Goal: Task Accomplishment & Management: Manage account settings

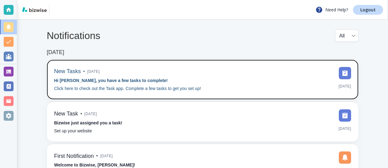
click at [61, 64] on div "New Tasks • [DATE] Hi [PERSON_NAME], you have a few tasks to complete! Click he…" at bounding box center [202, 80] width 311 height 40
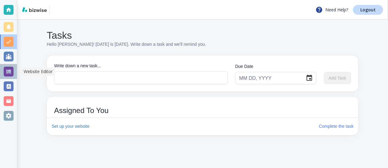
click at [9, 69] on div at bounding box center [9, 72] width 10 height 10
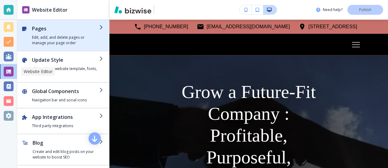
click at [33, 42] on h4 "Edit, add, and delete pages or manage your page order" at bounding box center [65, 40] width 67 height 11
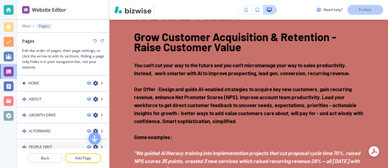
scroll to position [1147, 0]
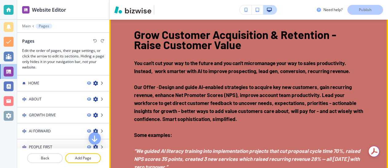
click at [121, 6] on button "Edit This Section" at bounding box center [133, 1] width 41 height 9
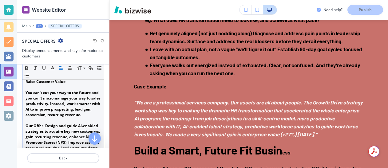
scroll to position [114, 0]
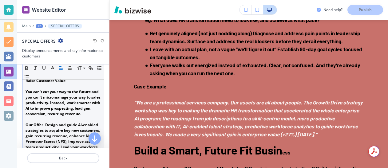
click at [98, 104] on p "You can't cut your way to the future and you can't micromanage your way to sale…" at bounding box center [62, 103] width 75 height 28
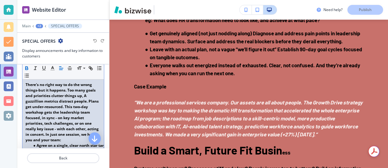
scroll to position [334, 0]
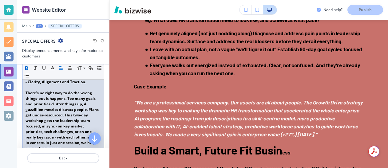
click at [83, 115] on strong "There's no right way to do the wrong things-but it happens. Too many goals and …" at bounding box center [62, 120] width 74 height 61
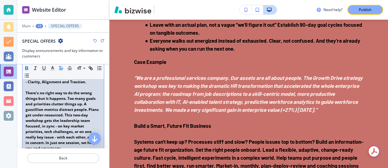
click at [83, 115] on strong "There's no right way to do the wrong things-but it happens. Too many goals and …" at bounding box center [62, 120] width 74 height 61
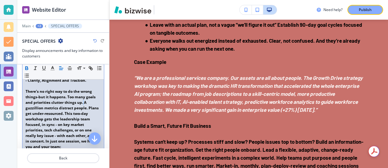
click at [3, 128] on div at bounding box center [8, 84] width 17 height 168
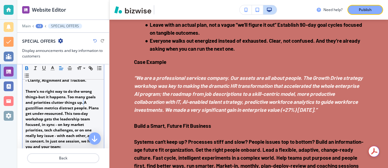
click at [89, 121] on strong "There's no right way to do the wrong things-but it happens. Too many goals and …" at bounding box center [62, 119] width 74 height 61
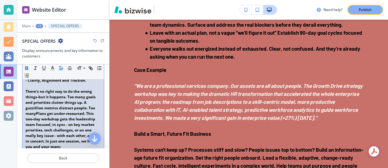
click at [75, 127] on p "There's no right way to do the wrong things-but it happens. Too many goals and …" at bounding box center [62, 119] width 75 height 61
click at [40, 126] on strong "There's no right way to do the wrong things-but it happens. Too many goals and …" at bounding box center [62, 119] width 74 height 61
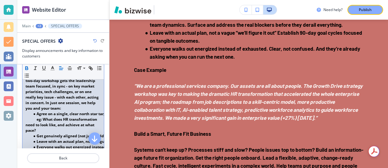
scroll to position [377, 0]
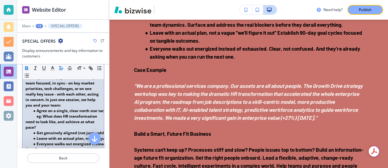
click at [93, 96] on strong "There's no right way to do the wrong things-but it happens. Too many goals and …" at bounding box center [62, 77] width 74 height 61
drag, startPoint x: 58, startPoint y: 107, endPoint x: 45, endPoint y: 113, distance: 14.0
click at [45, 108] on p "There's no right way to do the wrong things-but it happens. Too many goals and …" at bounding box center [62, 77] width 75 height 61
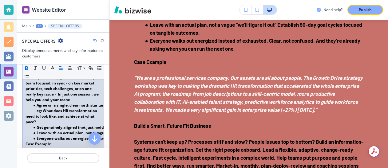
click at [66, 94] on strong "There's no right way to do the wrong things-but it happens. Too many goals and …" at bounding box center [62, 74] width 74 height 55
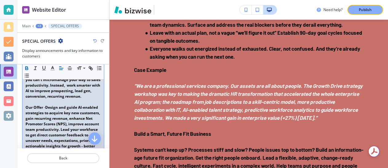
scroll to position [118, 0]
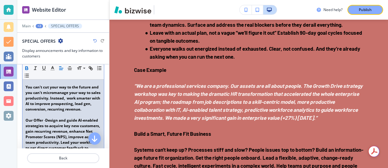
click at [77, 98] on strong "You can't cut your way to the future and you can't micromanage your way to sale…" at bounding box center [63, 97] width 76 height 27
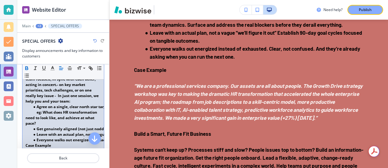
scroll to position [381, 0]
click at [58, 104] on strong "There's no right way to do the wrong things-but it happens. Too many goals and …" at bounding box center [62, 73] width 74 height 61
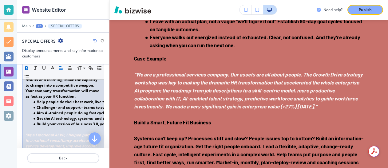
scroll to position [604, 0]
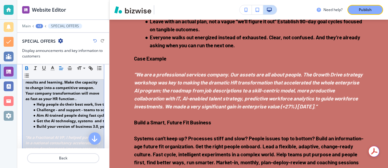
click at [85, 107] on strong "Help people do their best work, live their best life, achieve purposeful goals." at bounding box center [106, 104] width 139 height 5
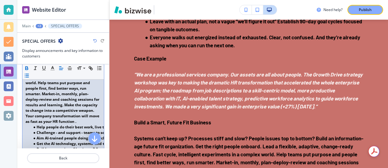
scroll to position [588, 0]
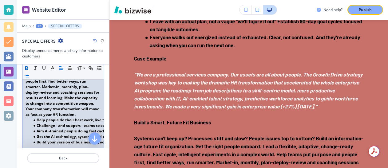
click at [55, 117] on strong "Systems can't keep up? Processes stiff and slow? People issues top to bottom? B…" at bounding box center [62, 75] width 75 height 83
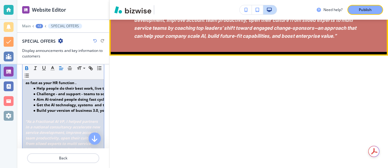
scroll to position [1666, 0]
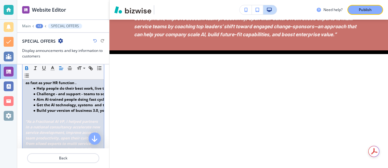
click at [88, 91] on strong "Help people do their best work, live their best life, achieve purposeful goals." at bounding box center [106, 88] width 139 height 5
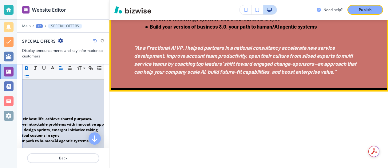
scroll to position [1623, 0]
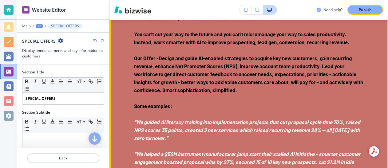
scroll to position [1154, 0]
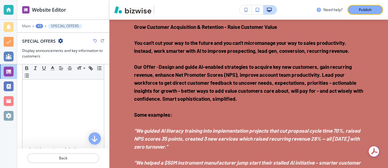
scroll to position [341, 0]
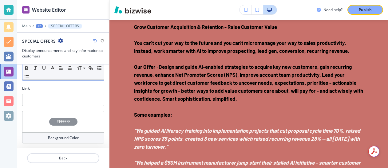
scroll to position [733, 0]
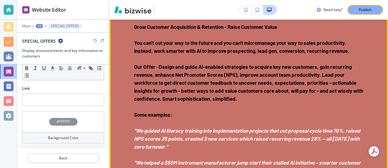
click at [135, 30] on strong "Grow Customer Acquisition & Retention - Raise Customer Value" at bounding box center [205, 27] width 143 height 6
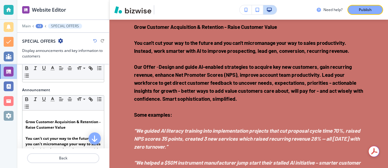
scroll to position [65, 0]
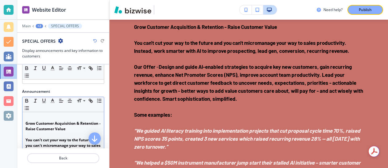
click at [38, 117] on p at bounding box center [62, 118] width 75 height 6
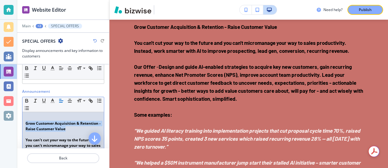
drag, startPoint x: 25, startPoint y: 123, endPoint x: 68, endPoint y: 128, distance: 43.7
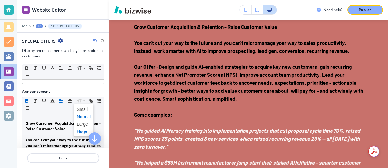
click at [84, 130] on span at bounding box center [84, 131] width 14 height 7
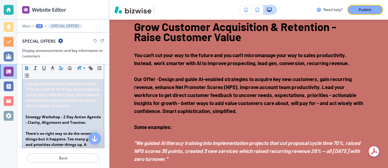
scroll to position [331, 0]
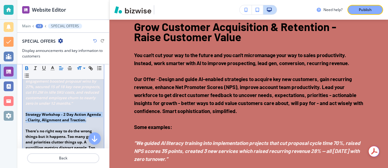
drag, startPoint x: 25, startPoint y: 120, endPoint x: 61, endPoint y: 130, distance: 37.2
click at [61, 123] on p "Strategy Workshop - 2 Day Action Agenda - Clarity, Alignment and Traction." at bounding box center [62, 117] width 75 height 11
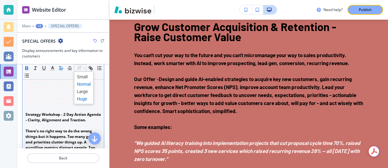
click at [84, 96] on span at bounding box center [84, 98] width 14 height 7
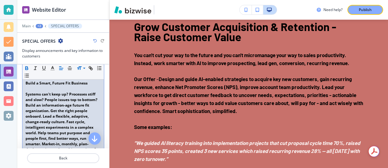
scroll to position [611, 0]
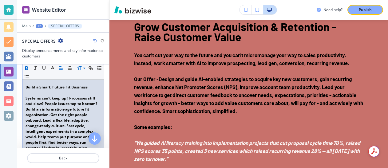
click at [38, 90] on strong "Build a Smart, Future Fit Business" at bounding box center [56, 86] width 62 height 5
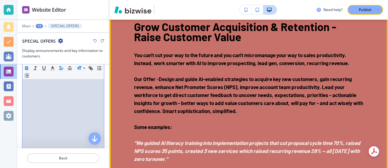
scroll to position [0, 261]
drag, startPoint x: 26, startPoint y: 98, endPoint x: 111, endPoint y: 106, distance: 85.4
click at [111, 106] on div "Website Editor Main +2 SPECIAL OFFERS SPECIAL OFFERS Display announcements and …" at bounding box center [202, 84] width 370 height 168
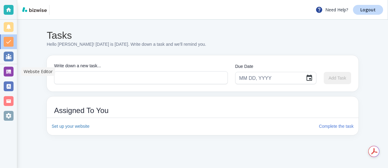
click at [13, 70] on div at bounding box center [9, 72] width 10 height 10
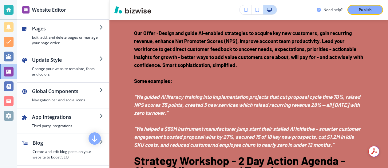
scroll to position [1202, 0]
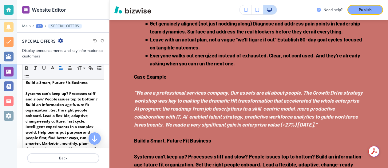
scroll to position [535, 0]
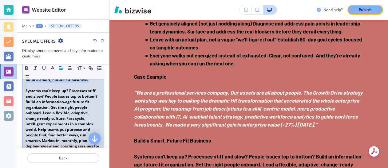
drag, startPoint x: 26, startPoint y: 96, endPoint x: 83, endPoint y: 103, distance: 57.5
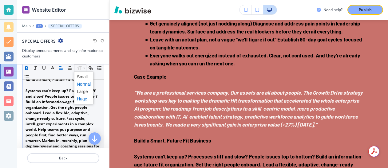
click at [84, 98] on span at bounding box center [84, 98] width 14 height 7
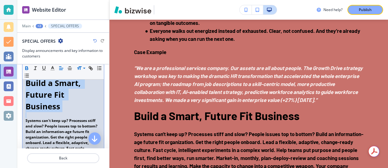
scroll to position [77, 0]
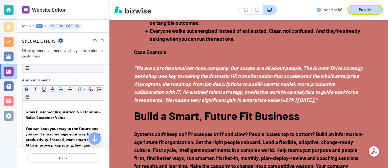
click at [363, 8] on p "Publish" at bounding box center [364, 10] width 13 height 6
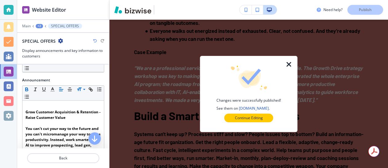
click at [288, 64] on icon "button" at bounding box center [288, 64] width 7 height 7
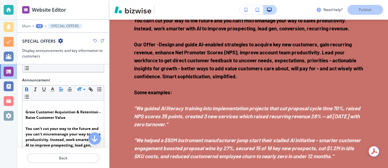
scroll to position [1178, 0]
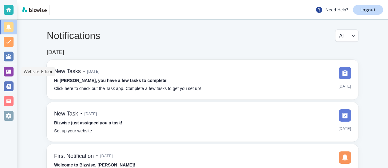
click at [10, 69] on div at bounding box center [9, 72] width 10 height 10
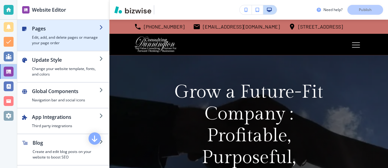
click at [39, 33] on div "button" at bounding box center [65, 33] width 67 height 2
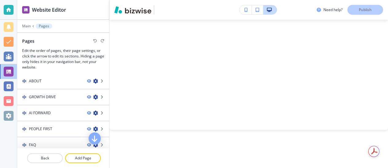
scroll to position [802, 0]
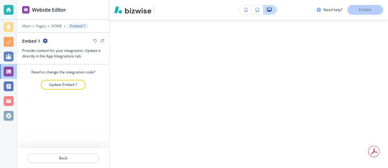
scroll to position [950, 0]
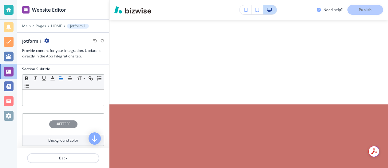
scroll to position [0, 0]
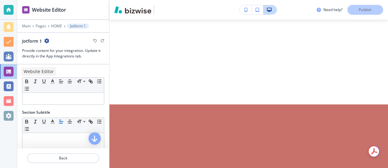
click at [10, 72] on div at bounding box center [9, 72] width 10 height 10
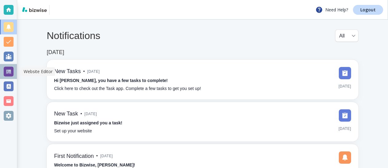
click at [10, 70] on div at bounding box center [9, 72] width 10 height 10
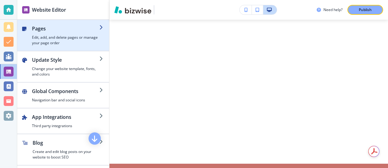
click at [37, 37] on h4 "Edit, add, and delete pages or manage your page order" at bounding box center [65, 40] width 67 height 11
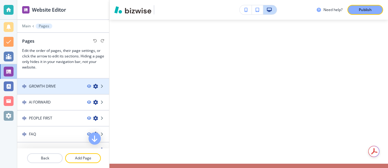
scroll to position [26, 0]
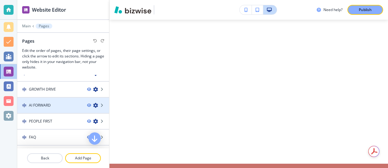
click at [48, 107] on h4 "AI FORWARD" at bounding box center [40, 106] width 22 height 6
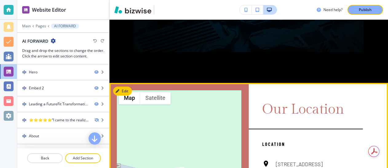
scroll to position [873, 0]
